Goal: Ask a question

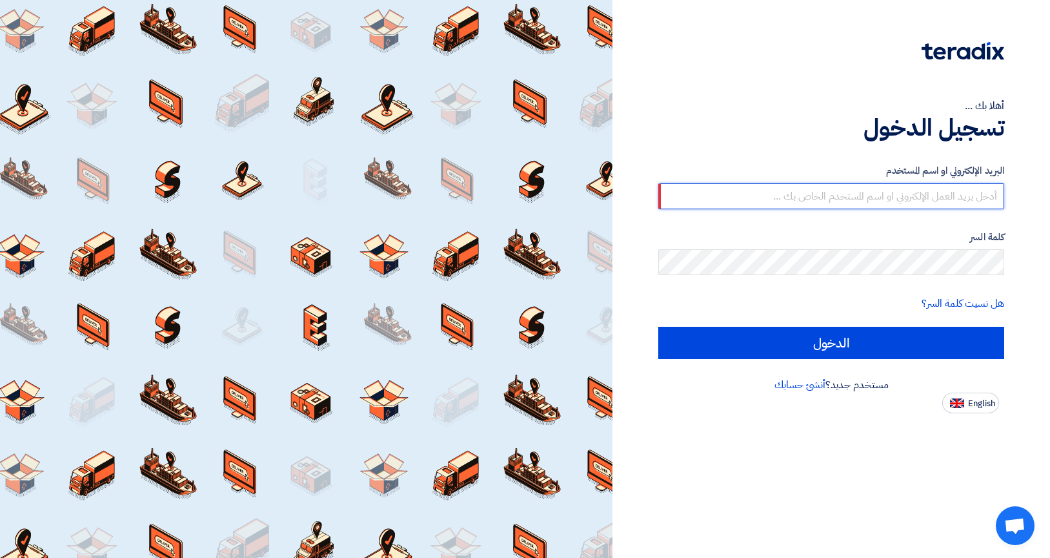
type input "[EMAIL_ADDRESS][DOMAIN_NAME]"
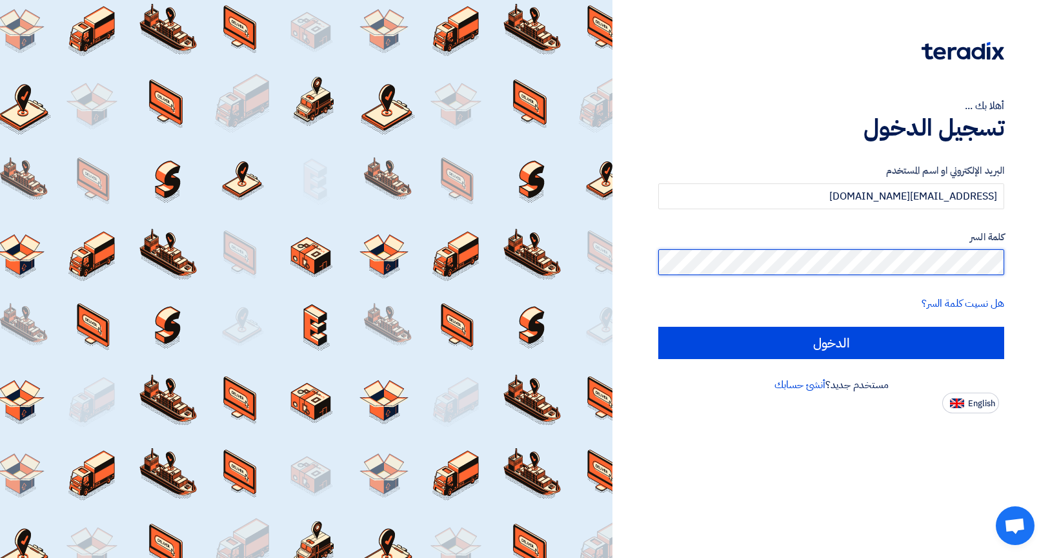
click at [831, 342] on input "الدخول" at bounding box center [831, 343] width 346 height 32
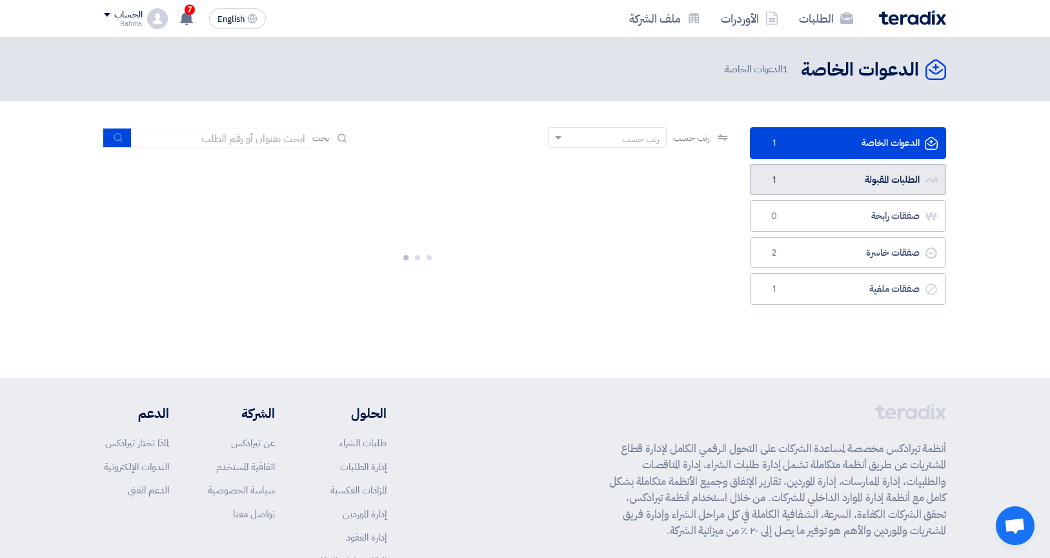
click at [871, 183] on link "الطلبات المقبولة الطلبات المقبولة 1" at bounding box center [848, 180] width 196 height 32
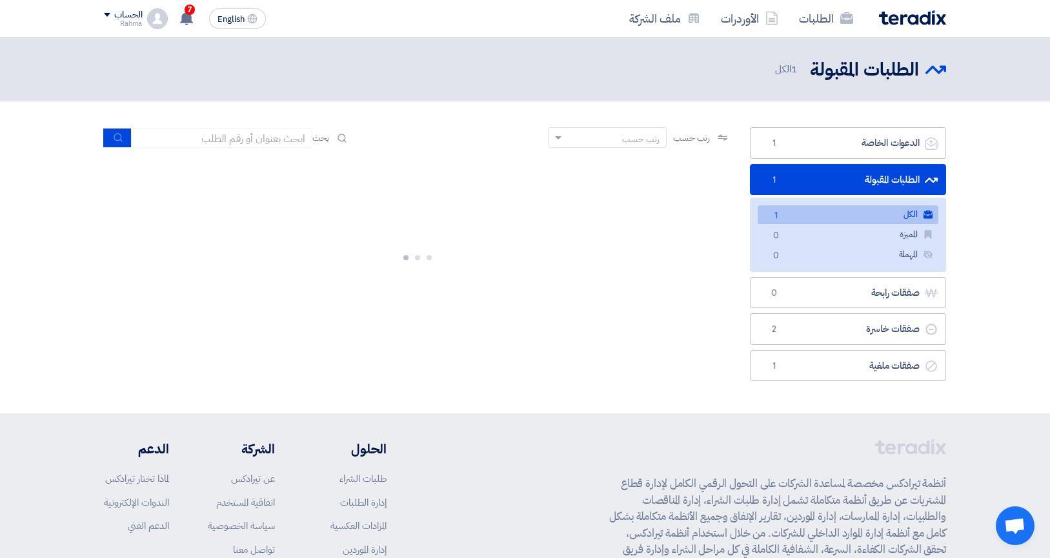
click at [837, 218] on link "الكل الكل 1" at bounding box center [848, 214] width 181 height 19
click at [775, 216] on span "1" at bounding box center [775, 216] width 15 height 14
click at [786, 174] on link "الطلبات المقبولة الطلبات المقبولة 1" at bounding box center [848, 180] width 196 height 32
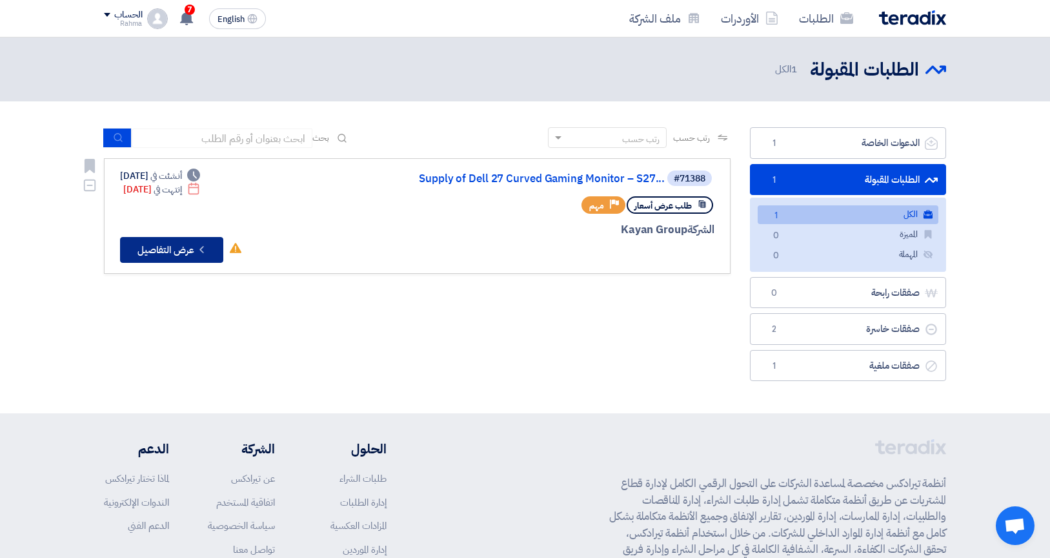
click at [196, 239] on button "Check details عرض التفاصيل" at bounding box center [171, 250] width 103 height 26
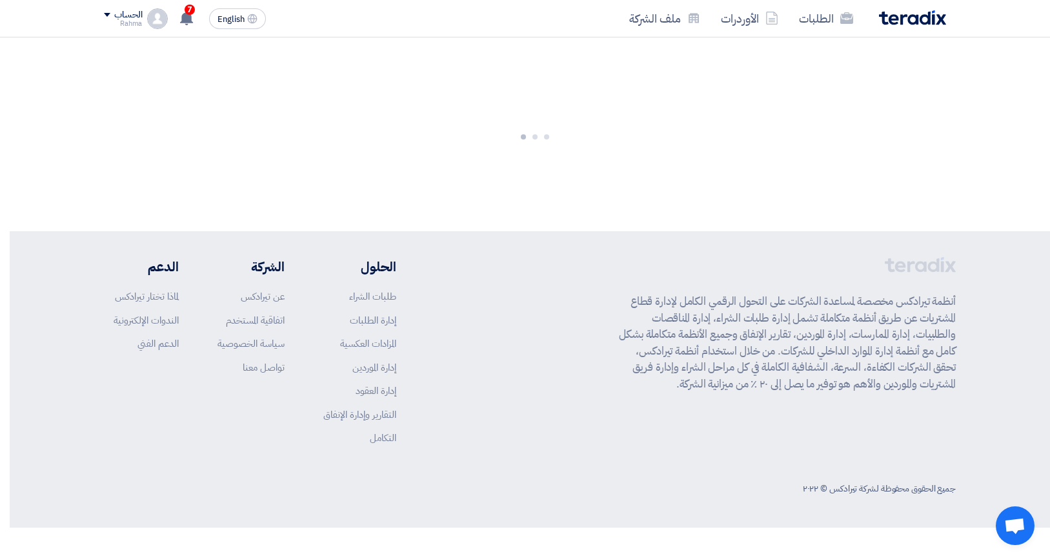
scroll to position [0, -10]
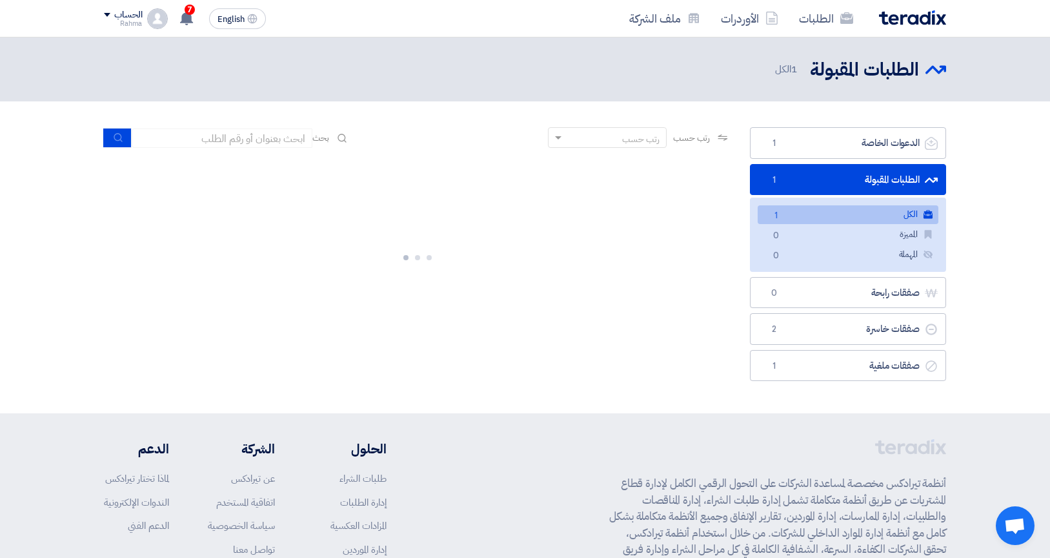
click at [840, 174] on link "الطلبات المقبولة الطلبات المقبولة 1" at bounding box center [848, 180] width 196 height 32
click at [822, 135] on link "الدعوات الخاصة الدعوات الخاصة 1" at bounding box center [848, 143] width 196 height 32
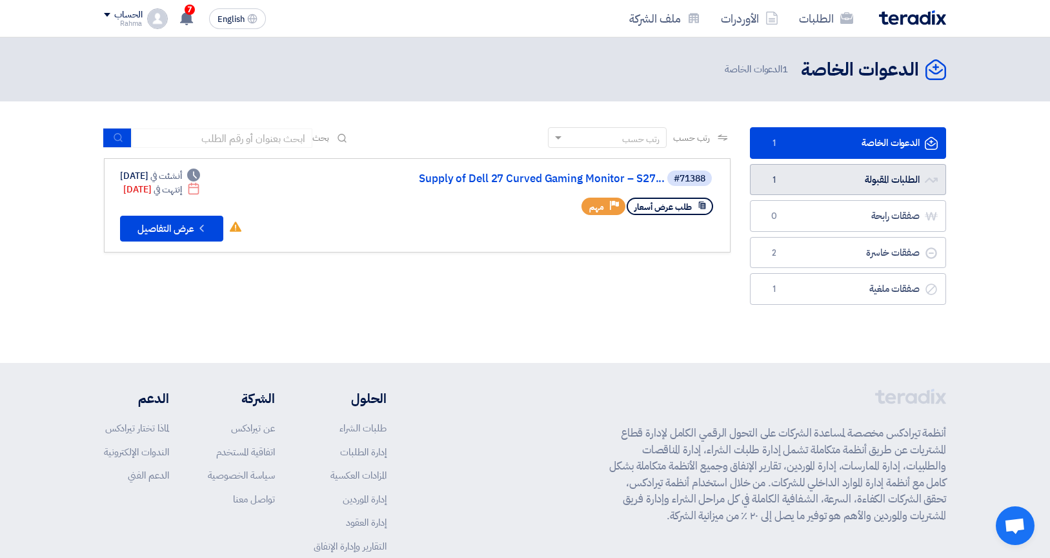
click at [855, 175] on link "الطلبات المقبولة الطلبات المقبولة 1" at bounding box center [848, 180] width 196 height 32
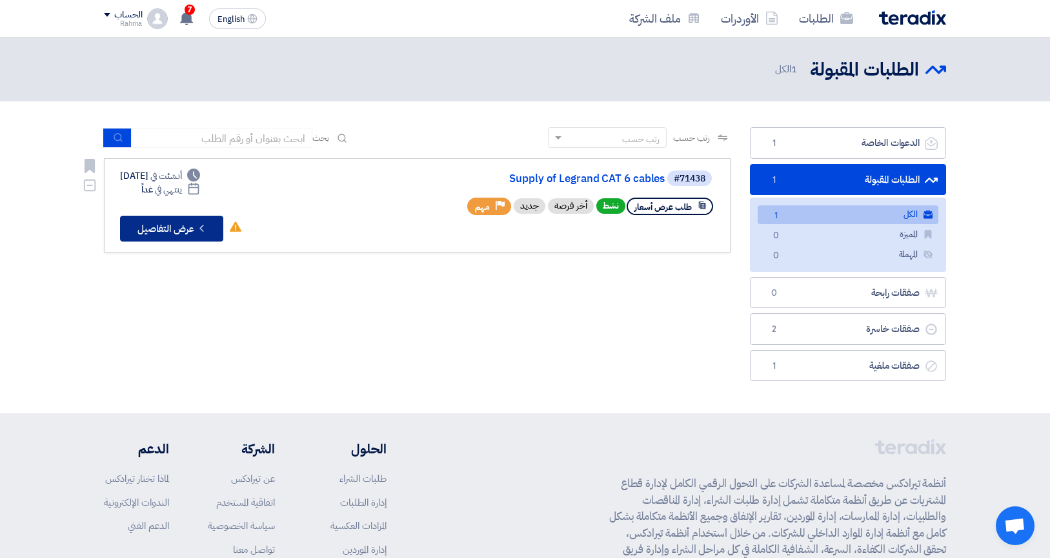
click at [198, 234] on icon "Check details" at bounding box center [202, 228] width 12 height 12
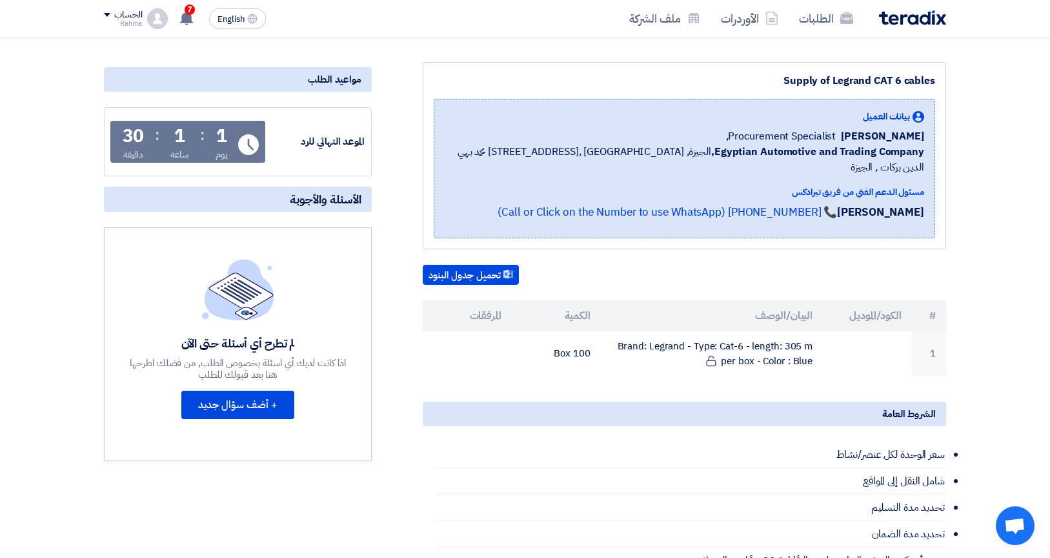
scroll to position [158, 0]
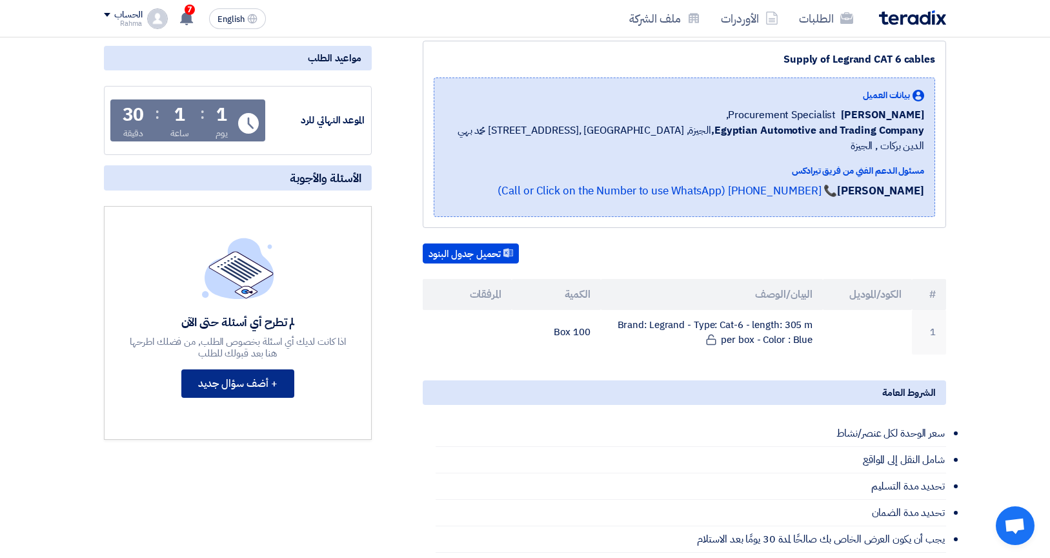
click at [247, 388] on button "+ أضف سؤال جديد" at bounding box center [237, 383] width 113 height 28
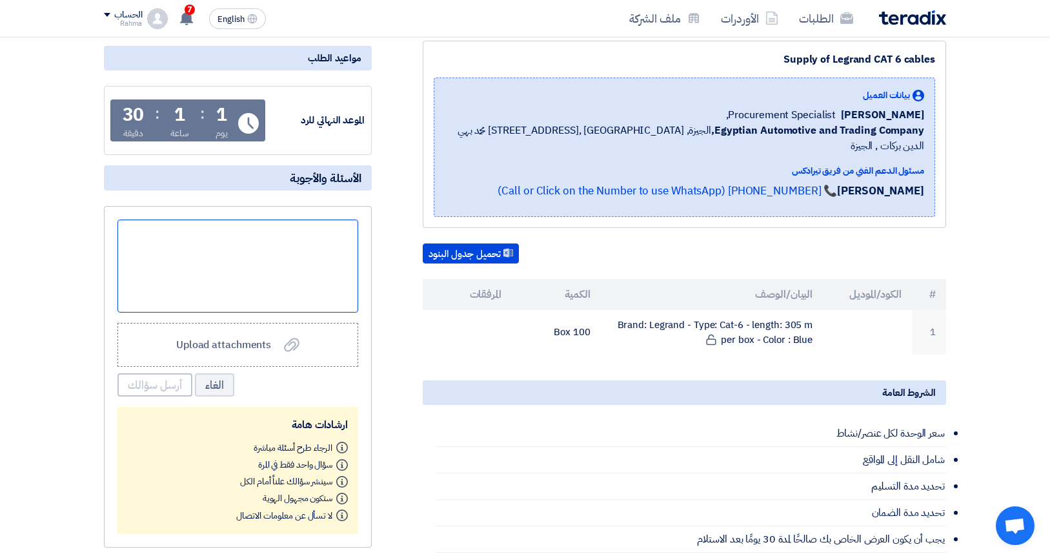
click at [293, 252] on div at bounding box center [237, 265] width 241 height 93
paste div
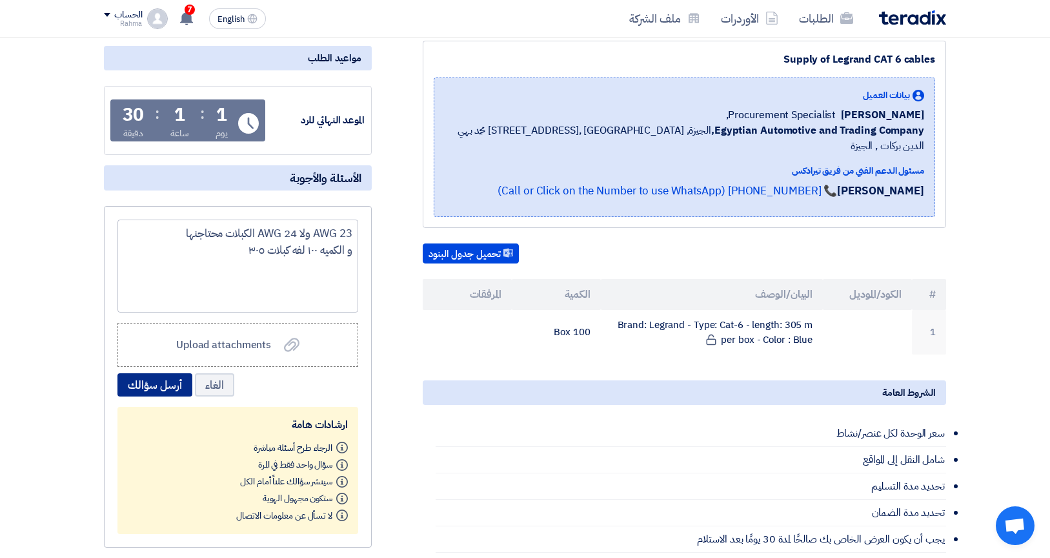
click at [138, 389] on button "أرسل سؤالك" at bounding box center [154, 384] width 75 height 23
